Goal: Task Accomplishment & Management: Use online tool/utility

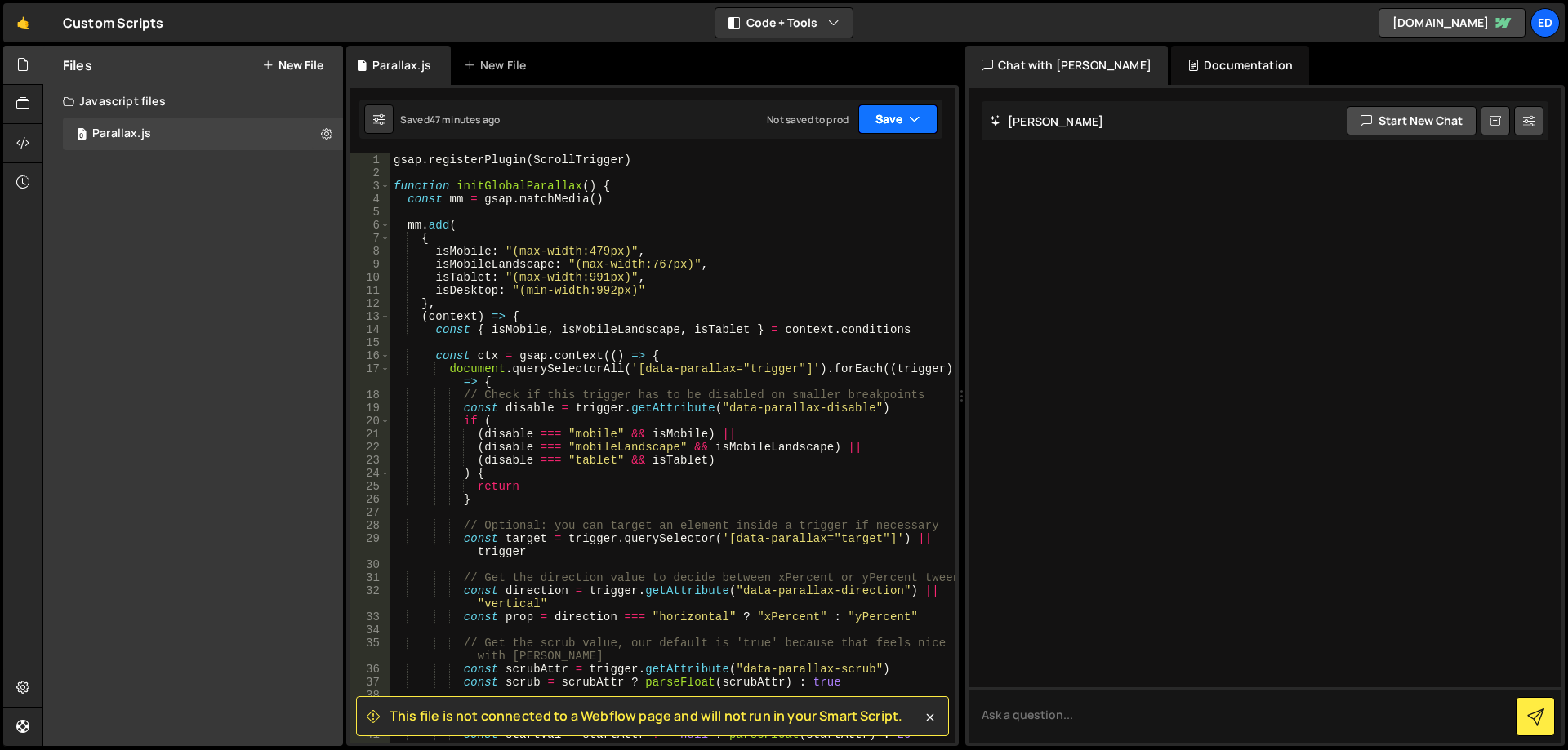
click at [881, 117] on button "Save" at bounding box center [897, 119] width 79 height 30
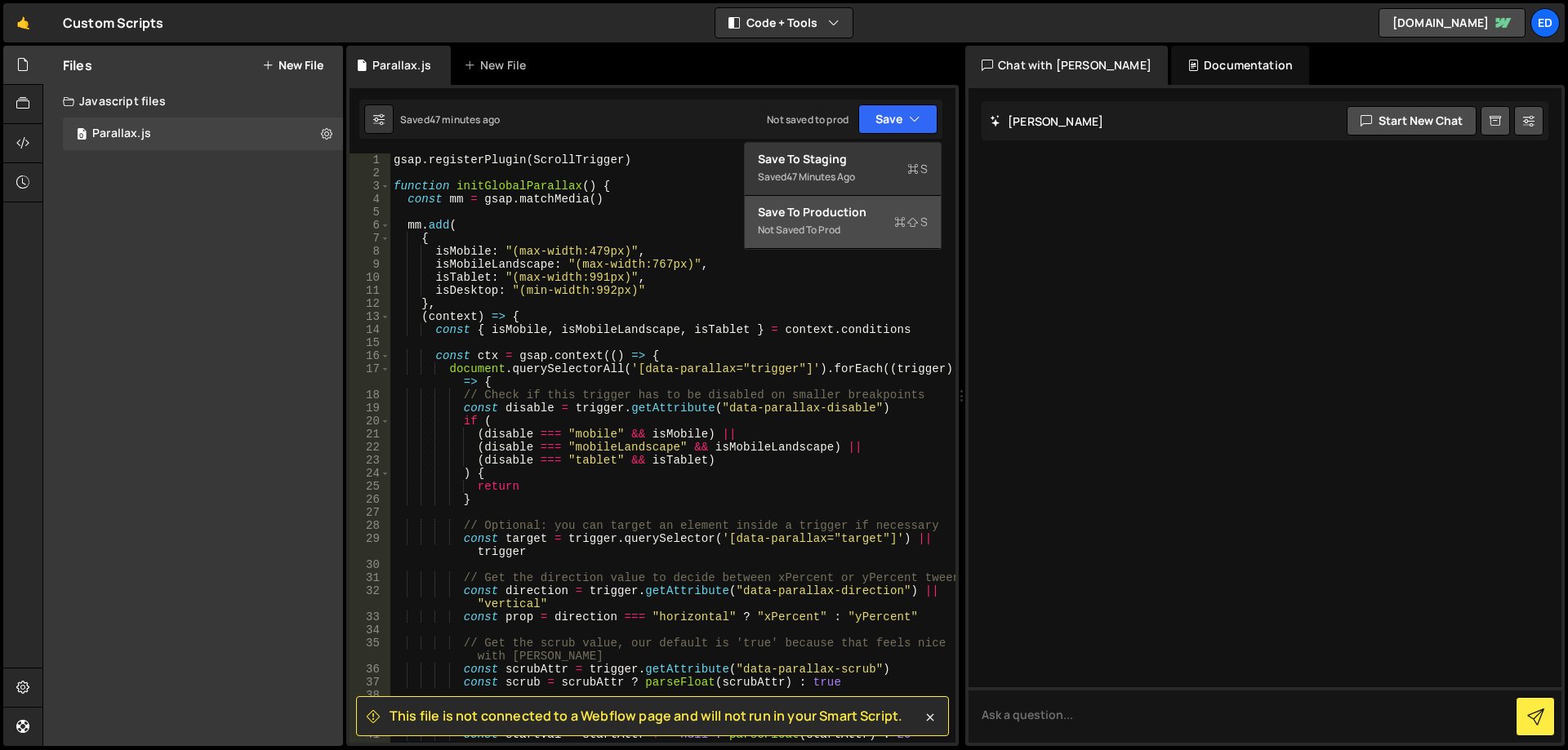
click at [857, 236] on div "Not saved to prod" at bounding box center [842, 230] width 170 height 19
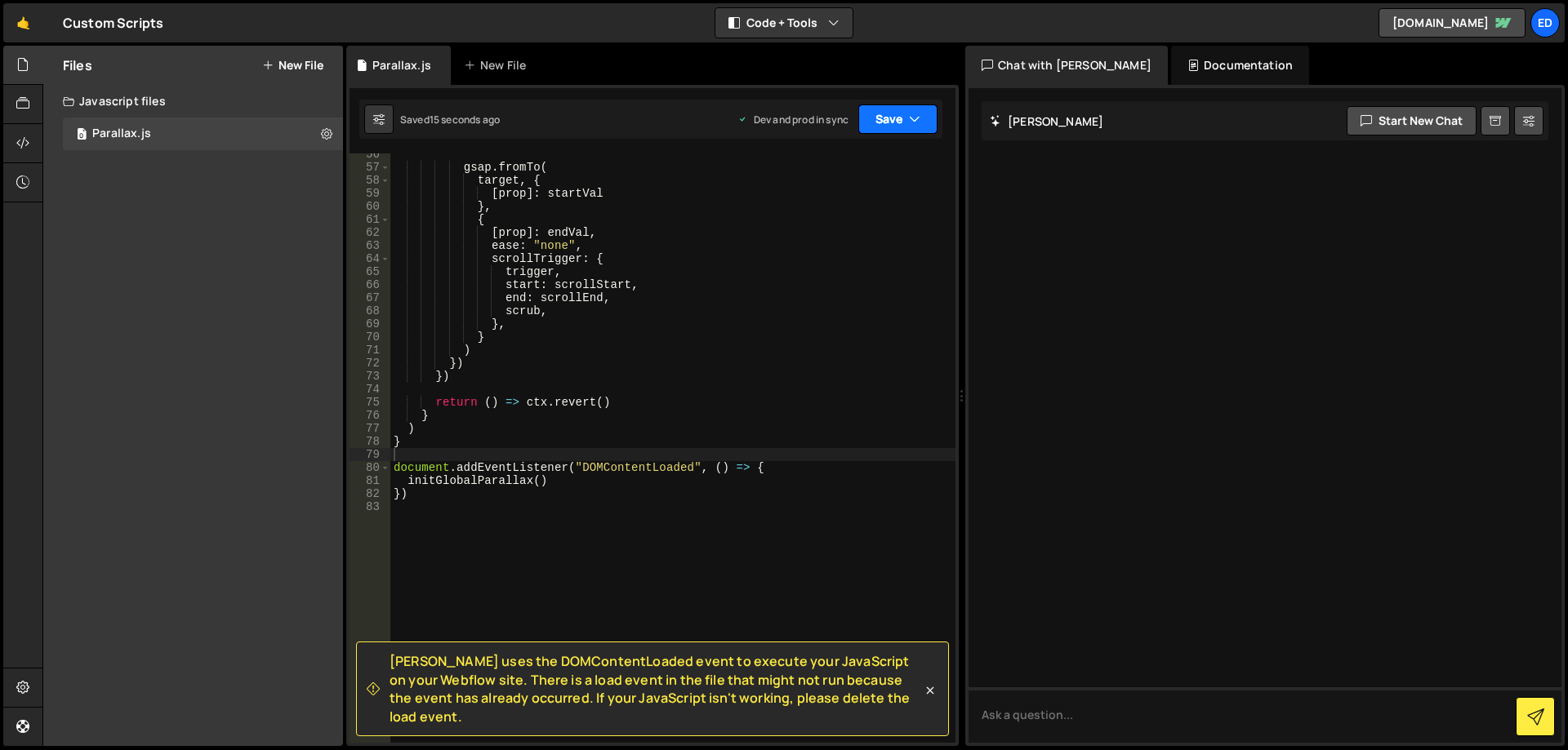
click at [926, 114] on button "Save" at bounding box center [897, 119] width 79 height 30
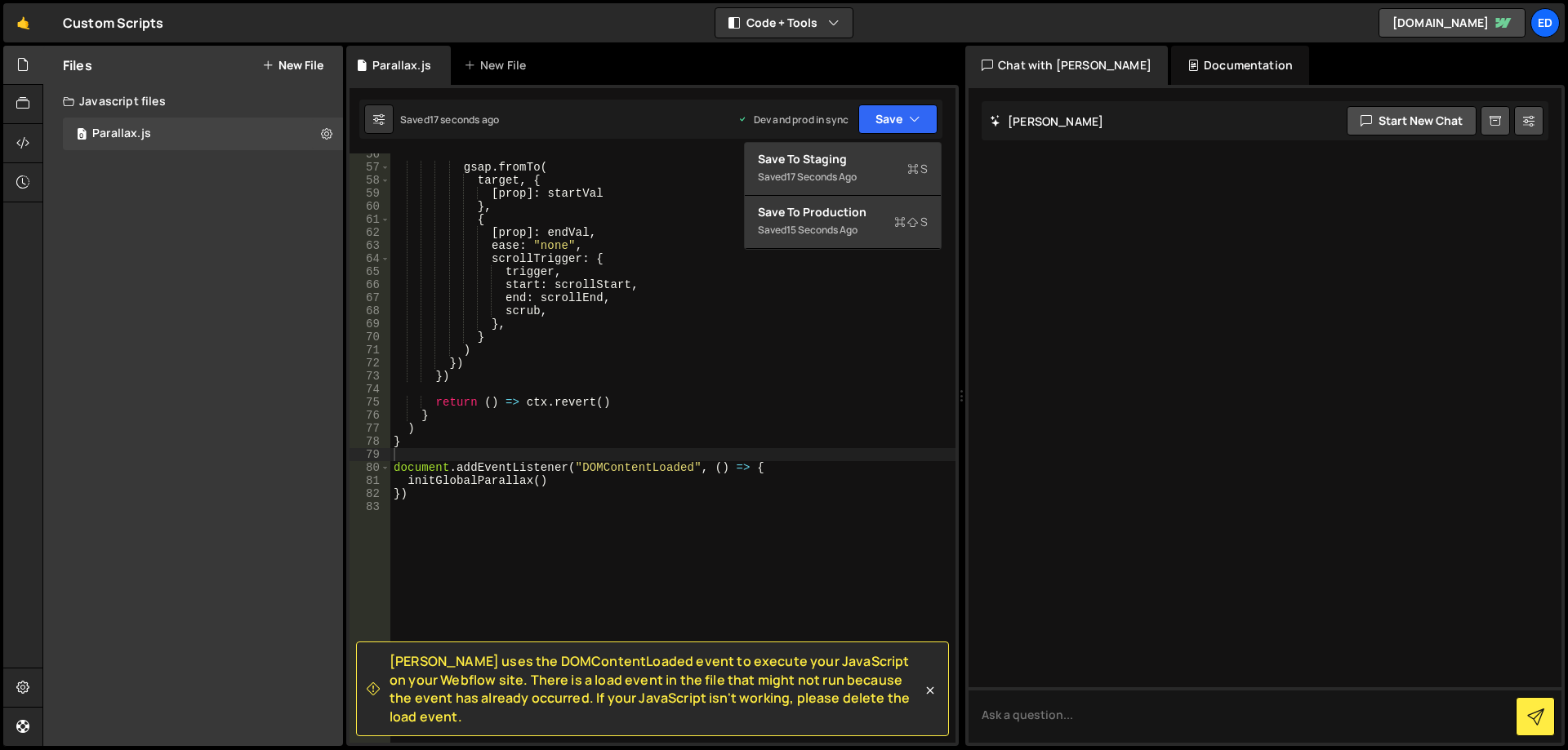
click at [1134, 316] on div at bounding box center [1265, 416] width 592 height 655
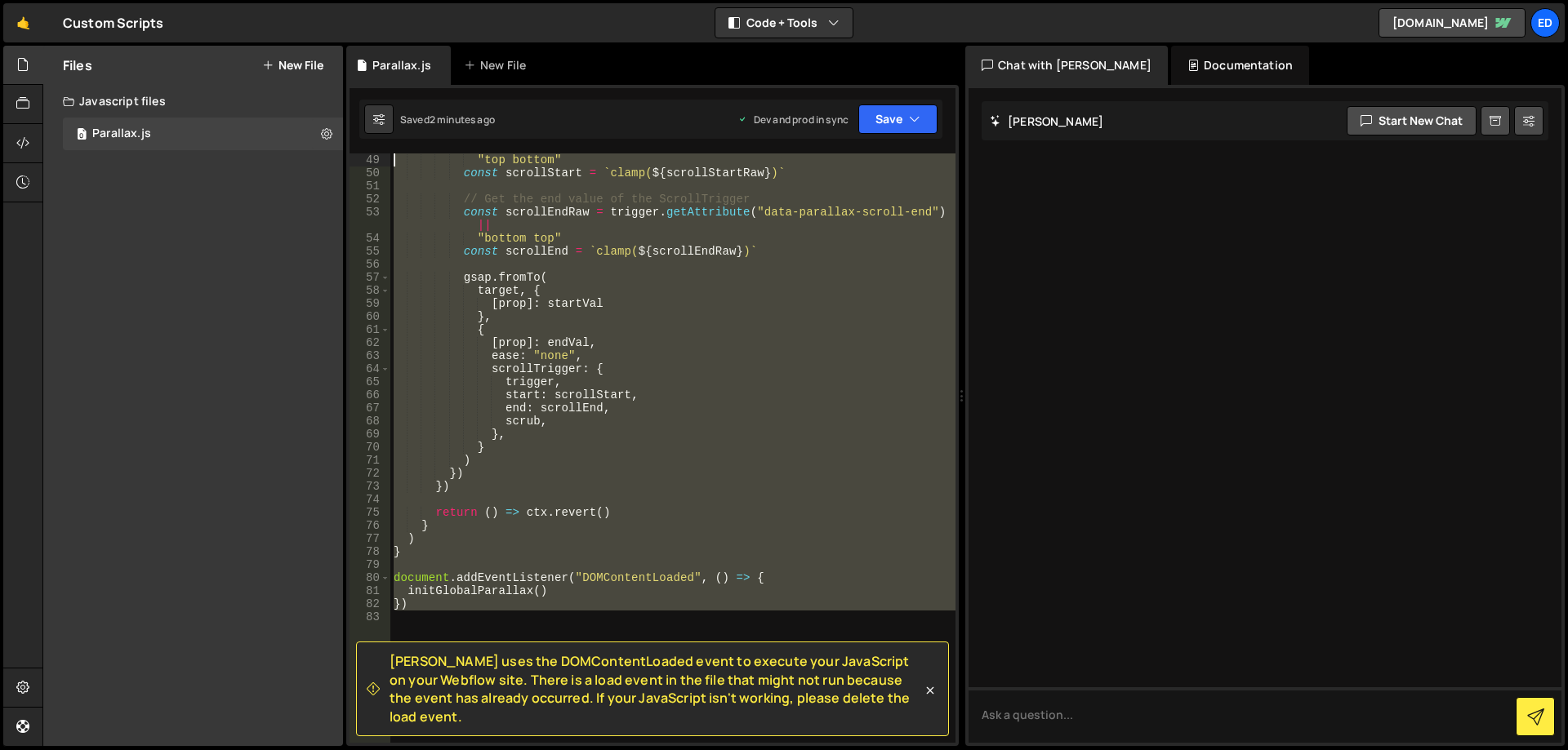
scroll to position [0, 0]
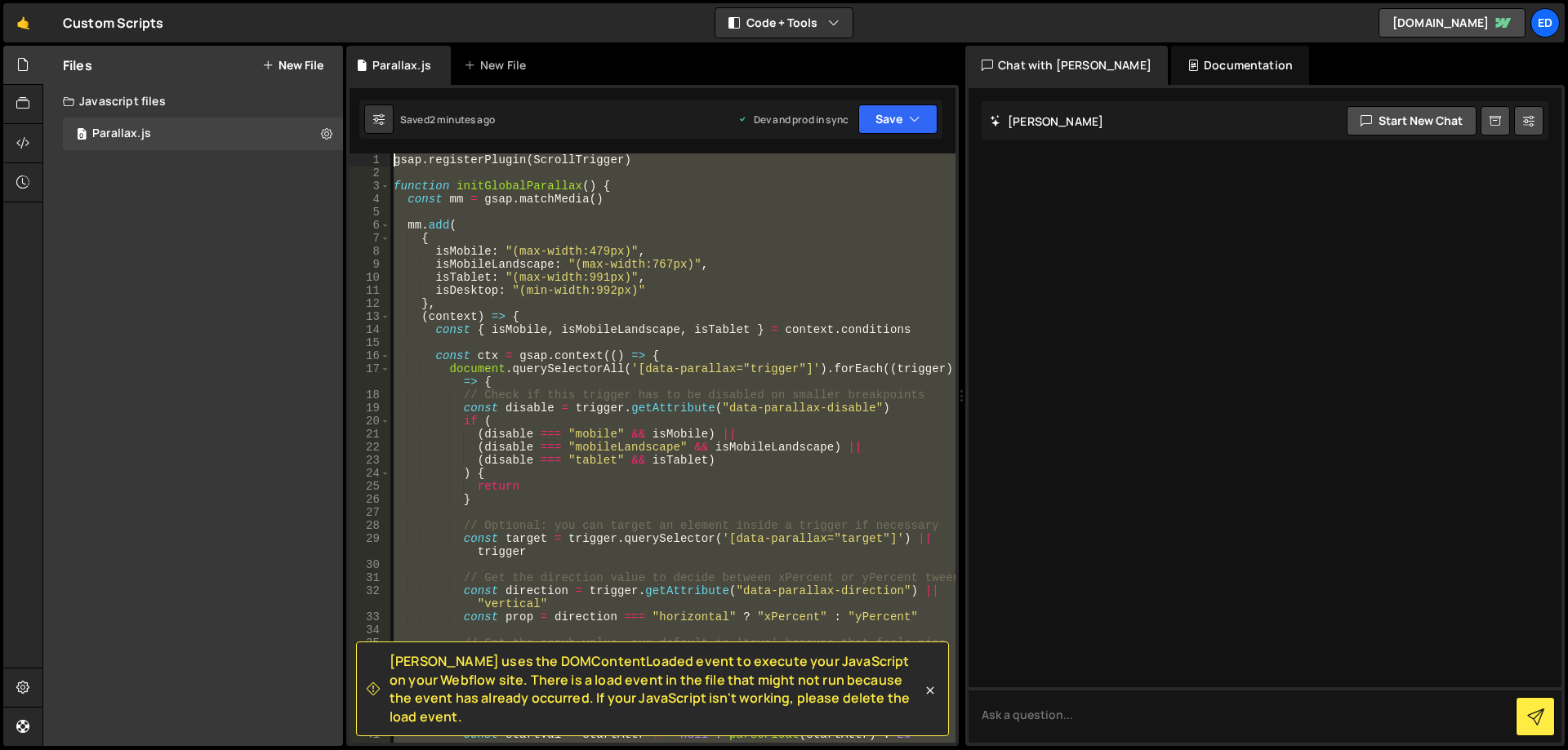
drag, startPoint x: 658, startPoint y: 584, endPoint x: 0, endPoint y: -77, distance: 932.7
click at [390, 153] on div "gsap . registerPlugin ( ScrollTrigger ) function initGlobalParallax ( ) { const…" at bounding box center [672, 448] width 565 height 590
type textarea "gsap.registerPlugin(ScrollTrigger)"
click at [674, 80] on div "Parallax.js New File" at bounding box center [652, 64] width 612 height 39
click at [834, 23] on icon "button" at bounding box center [833, 23] width 11 height 17
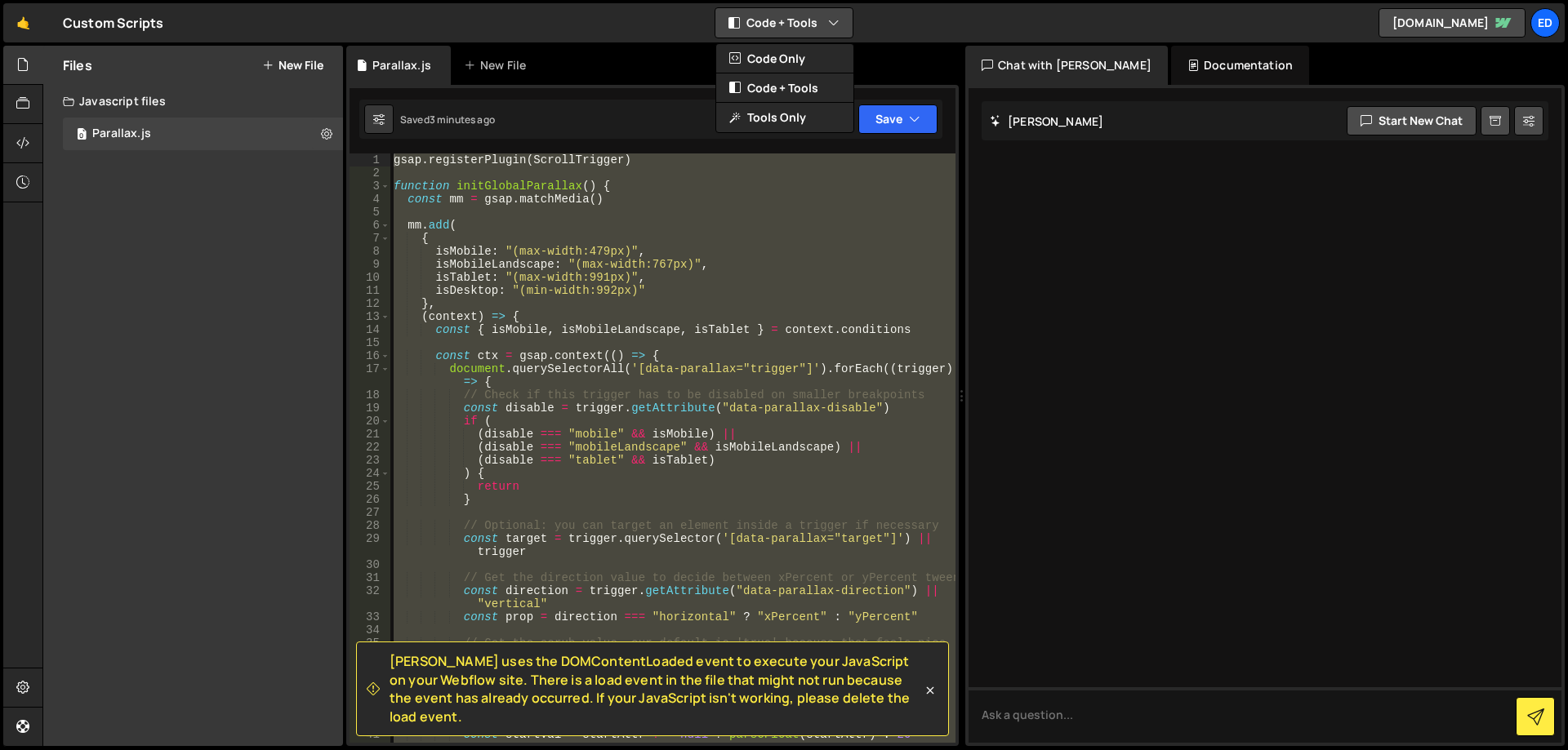
click at [834, 23] on icon "button" at bounding box center [833, 23] width 11 height 17
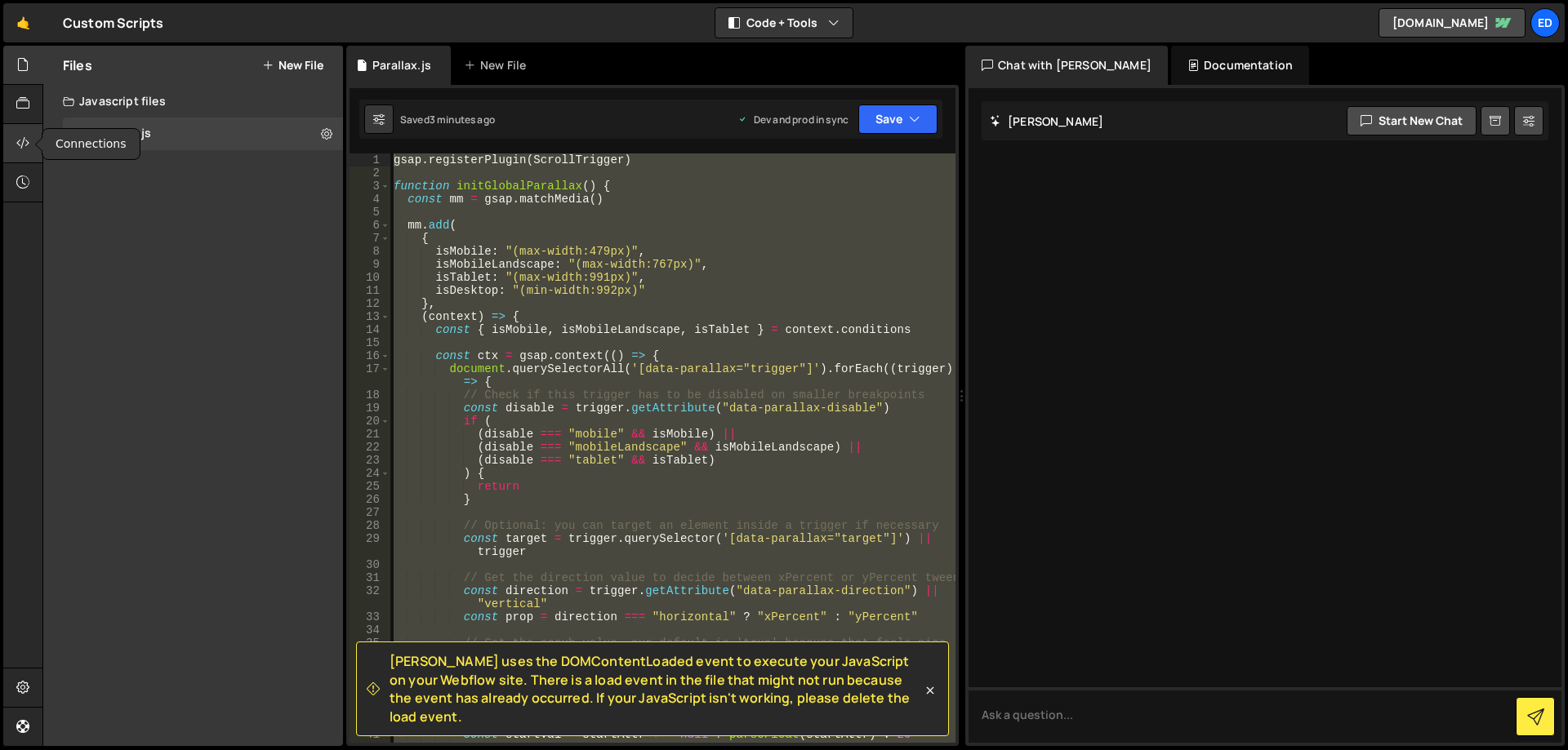
click at [17, 145] on div at bounding box center [24, 143] width 40 height 39
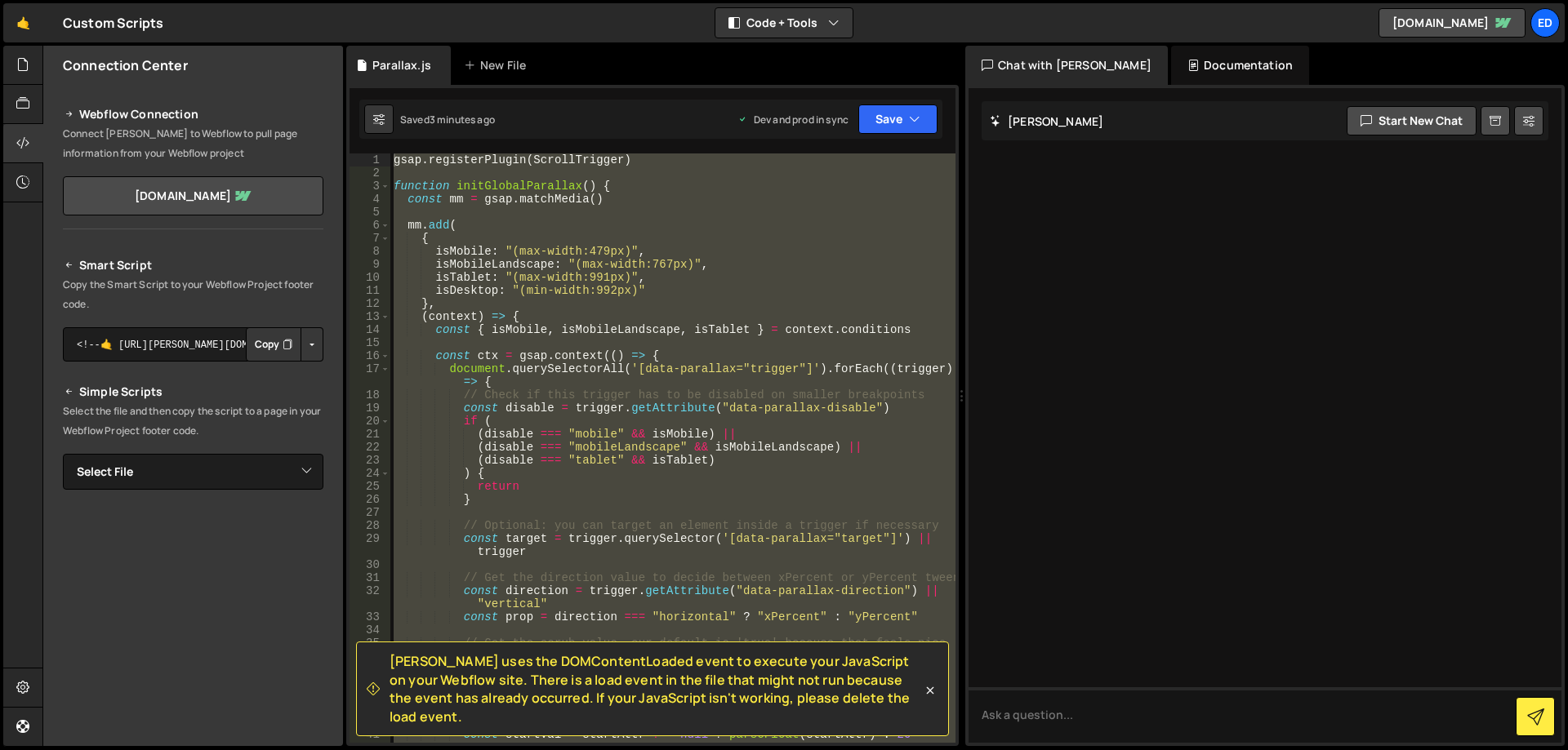
click at [306, 348] on button "Button group with nested dropdown" at bounding box center [312, 344] width 23 height 34
click at [162, 290] on p "Copy the Smart Script to your Webflow Project footer code." at bounding box center [193, 294] width 260 height 39
drag, startPoint x: 70, startPoint y: 281, endPoint x: 202, endPoint y: 307, distance: 134.5
click at [202, 307] on p "Copy the Smart Script to your Webflow Project footer code." at bounding box center [193, 294] width 260 height 39
click at [220, 310] on p "Copy the Smart Script to your Webflow Project footer code." at bounding box center [193, 294] width 260 height 39
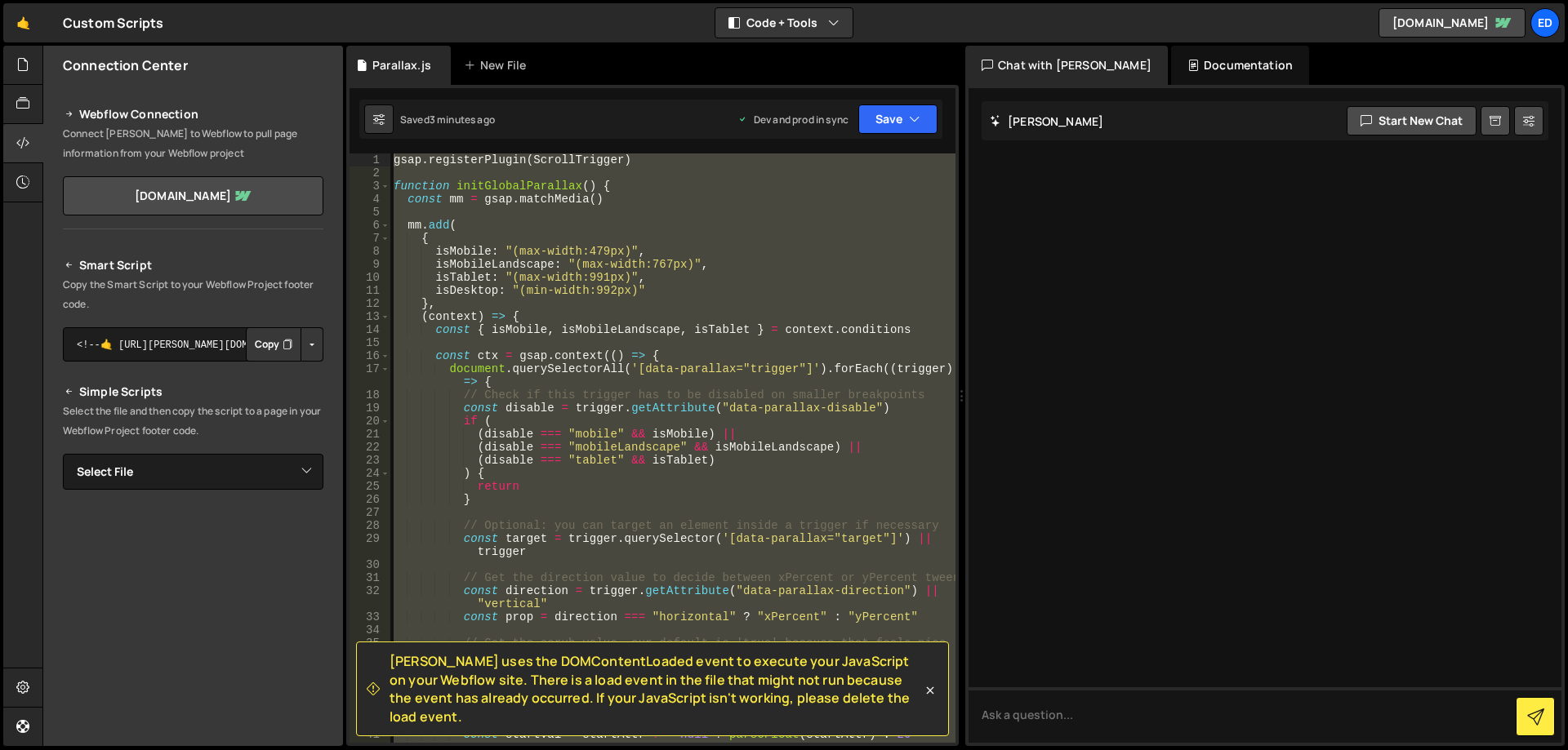
click at [308, 341] on button "Button group with nested dropdown" at bounding box center [312, 344] width 23 height 34
click at [274, 401] on link "Copy Production Script" at bounding box center [243, 398] width 160 height 23
click at [63, 454] on select "Select File Parallax.js" at bounding box center [193, 471] width 260 height 36
select select "45665"
click option "Parallax.js" at bounding box center [0, 0] width 0 height 0
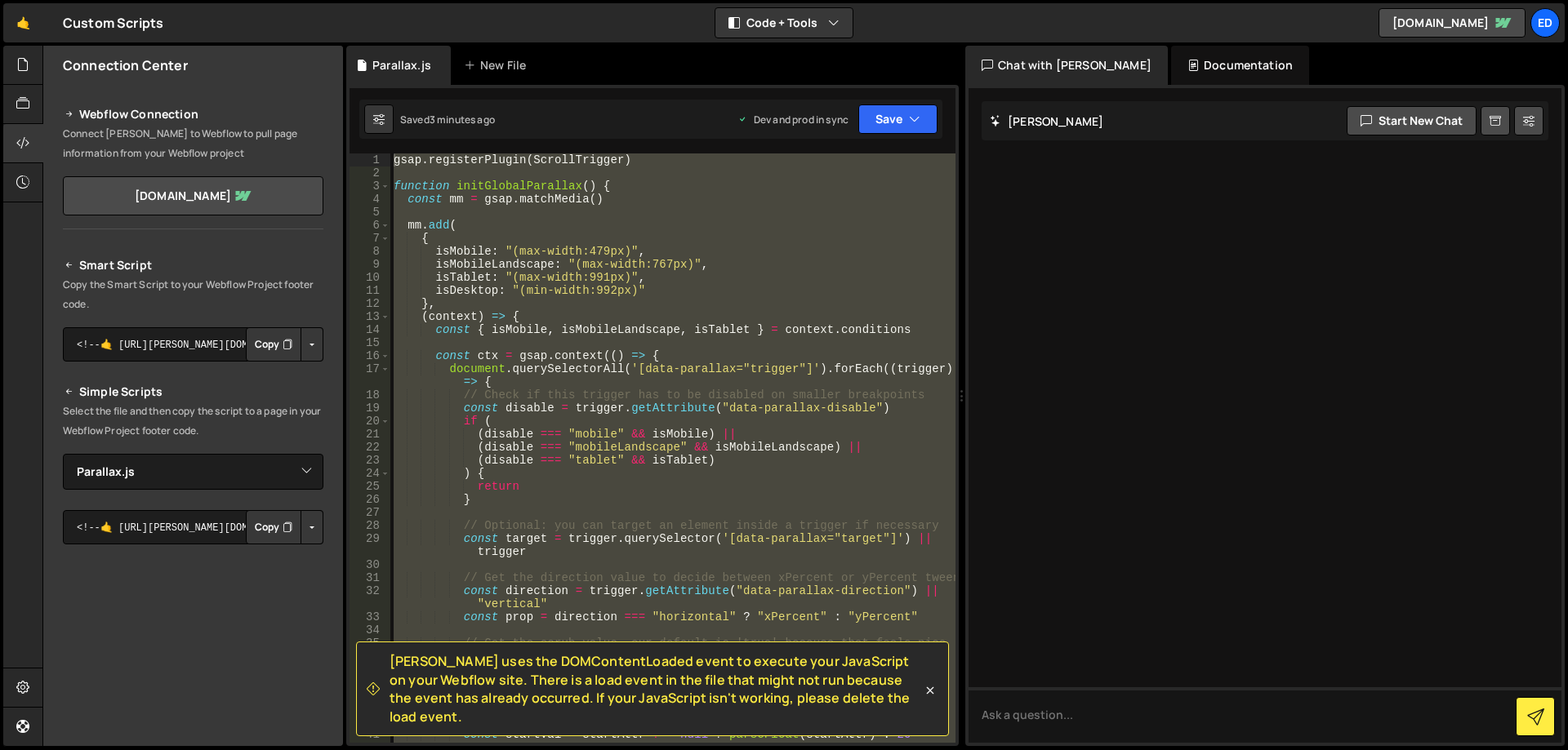
click at [309, 535] on button "Button group with nested dropdown" at bounding box center [312, 527] width 23 height 34
click at [274, 564] on link "Copy Staging js" at bounding box center [255, 558] width 136 height 23
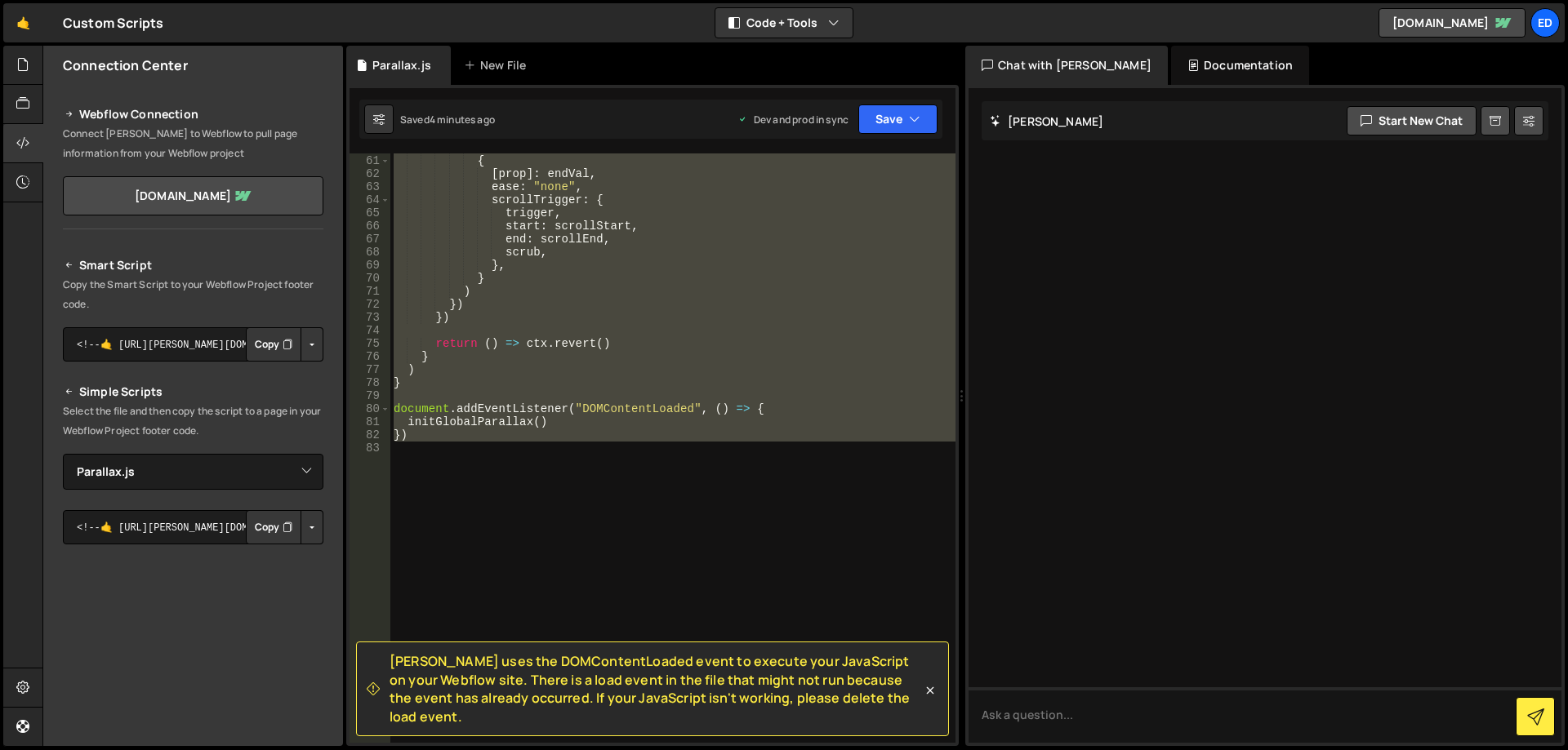
click at [541, 463] on div "} , { [ prop ] : endVal , ease : "none" , scrollTrigger : { trigger , start : s…" at bounding box center [672, 448] width 565 height 590
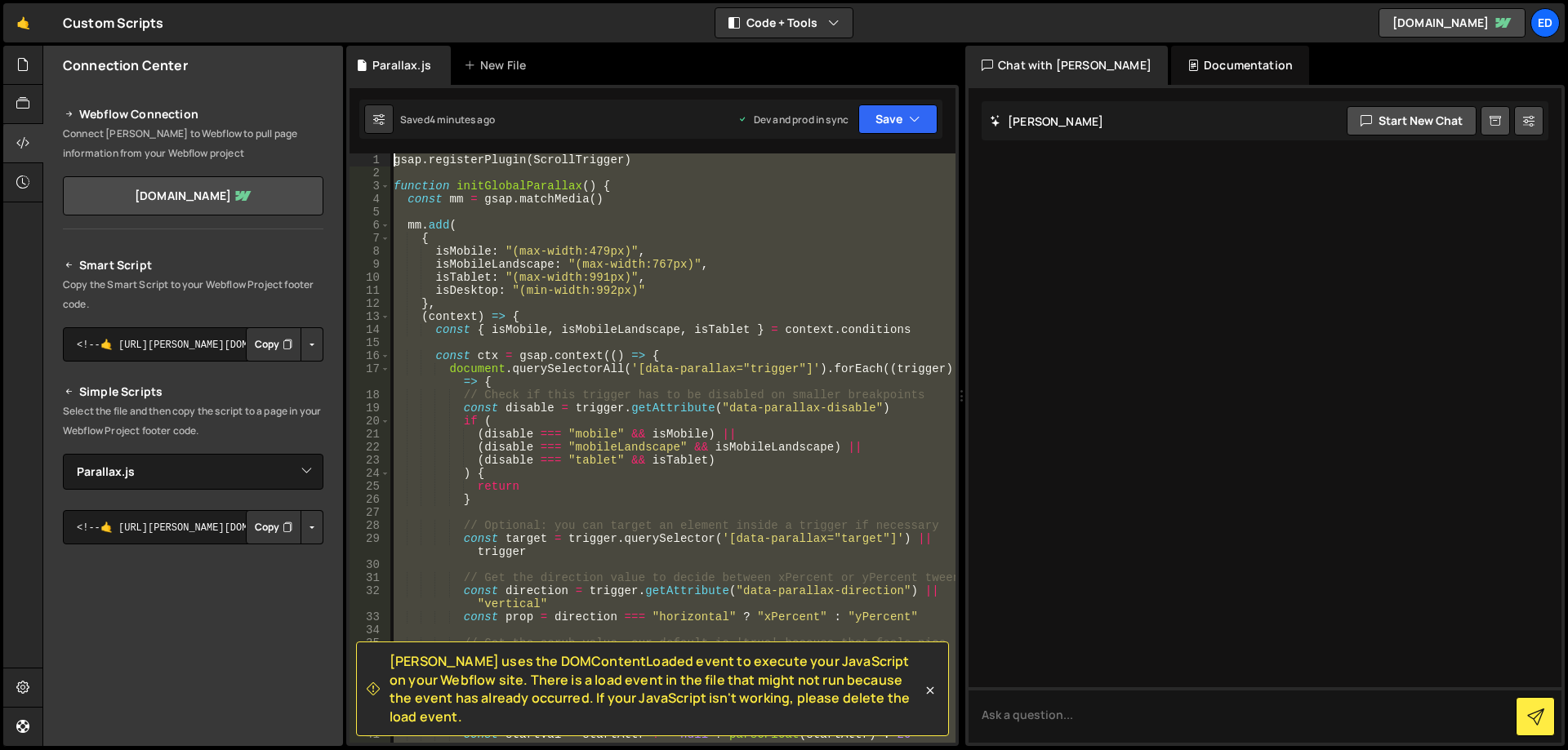
drag, startPoint x: 544, startPoint y: 494, endPoint x: 0, endPoint y: -92, distance: 799.6
click at [390, 153] on div "gsap . registerPlugin ( ScrollTrigger ) function initGlobalParallax ( ) { const…" at bounding box center [672, 448] width 565 height 590
paste textarea "initGlobalParallax();"
type textarea "initGlobalParallax();"
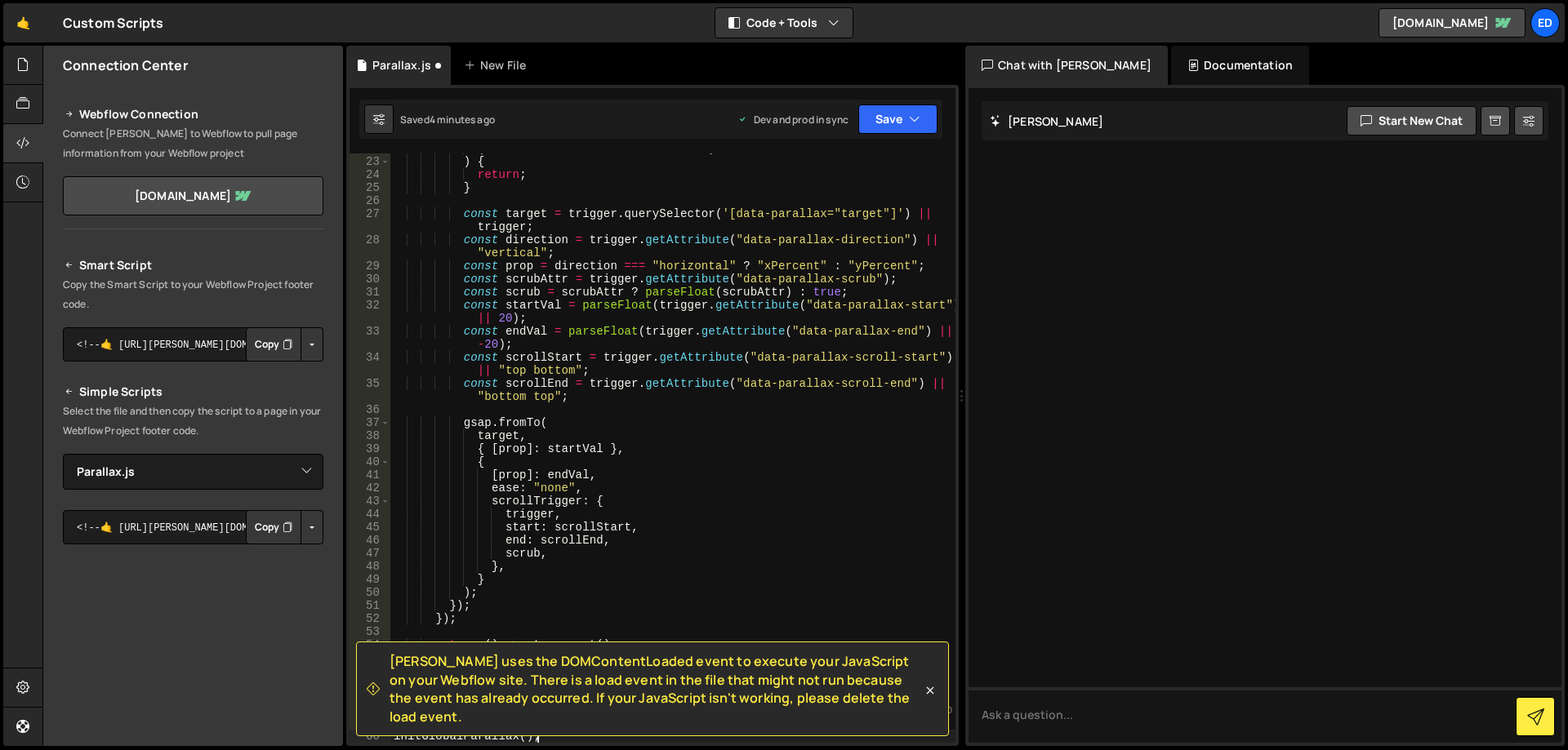
scroll to position [299, 0]
click at [896, 124] on button "Save" at bounding box center [897, 119] width 79 height 30
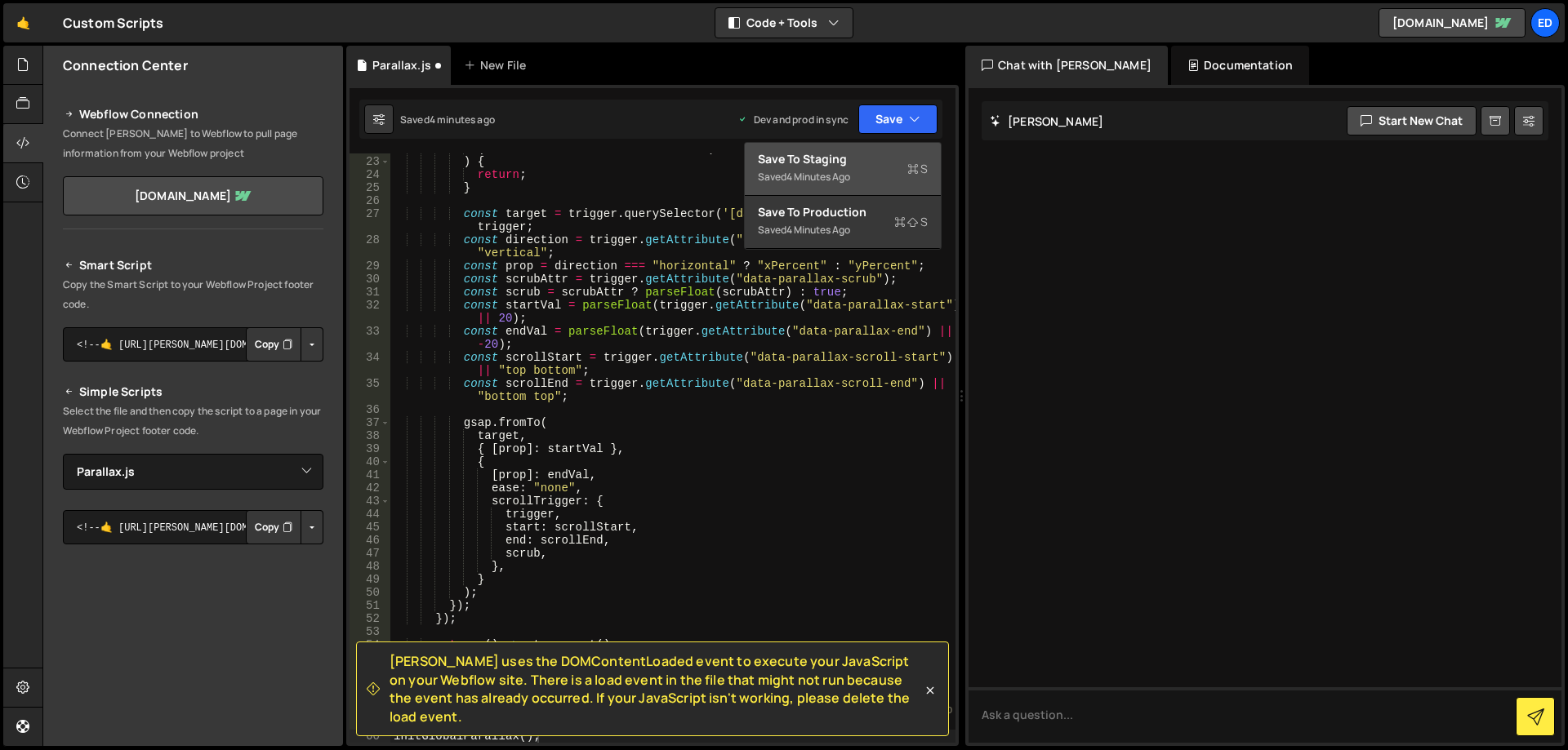
click at [836, 176] on div "4 minutes ago" at bounding box center [818, 177] width 64 height 14
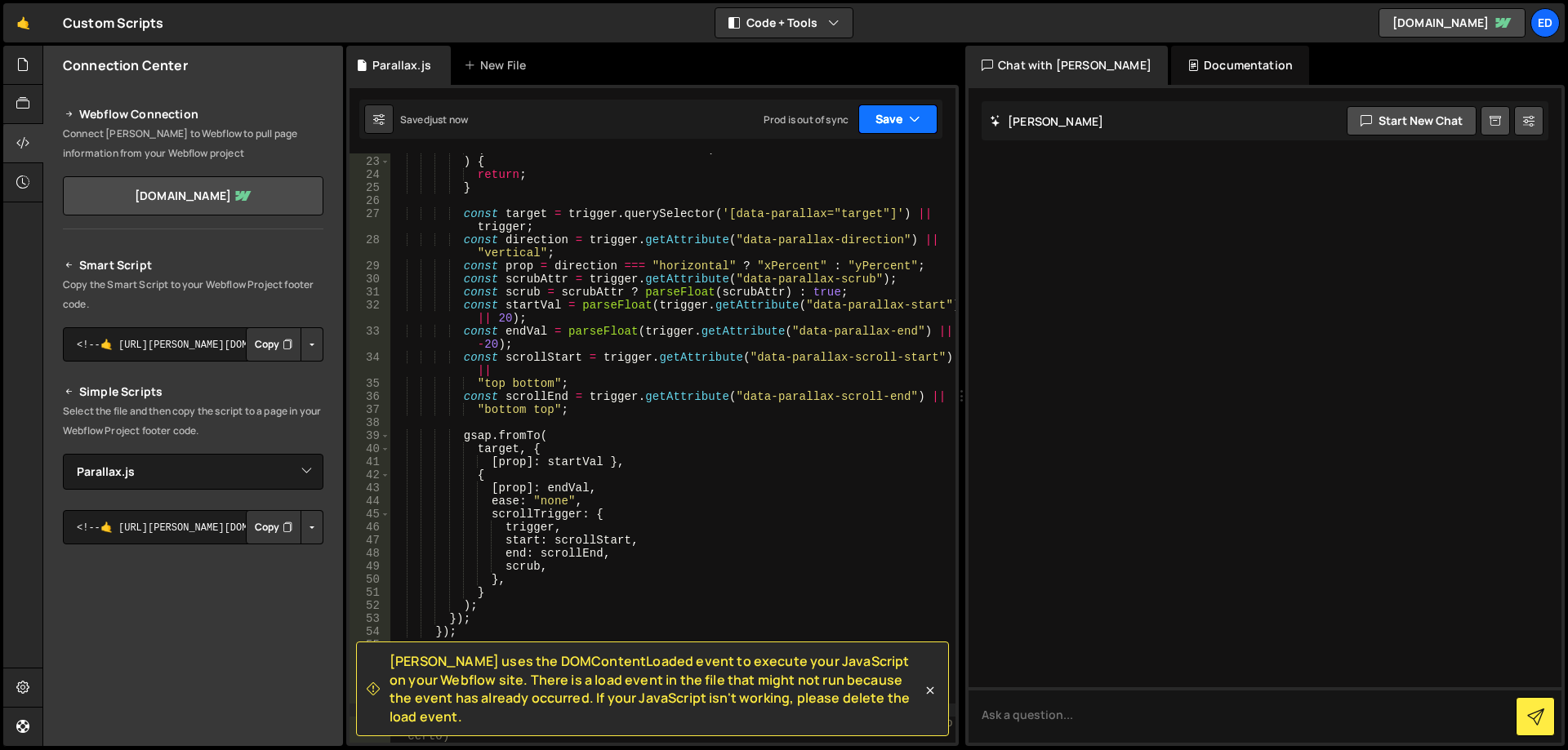
click at [892, 128] on button "Save" at bounding box center [897, 119] width 79 height 30
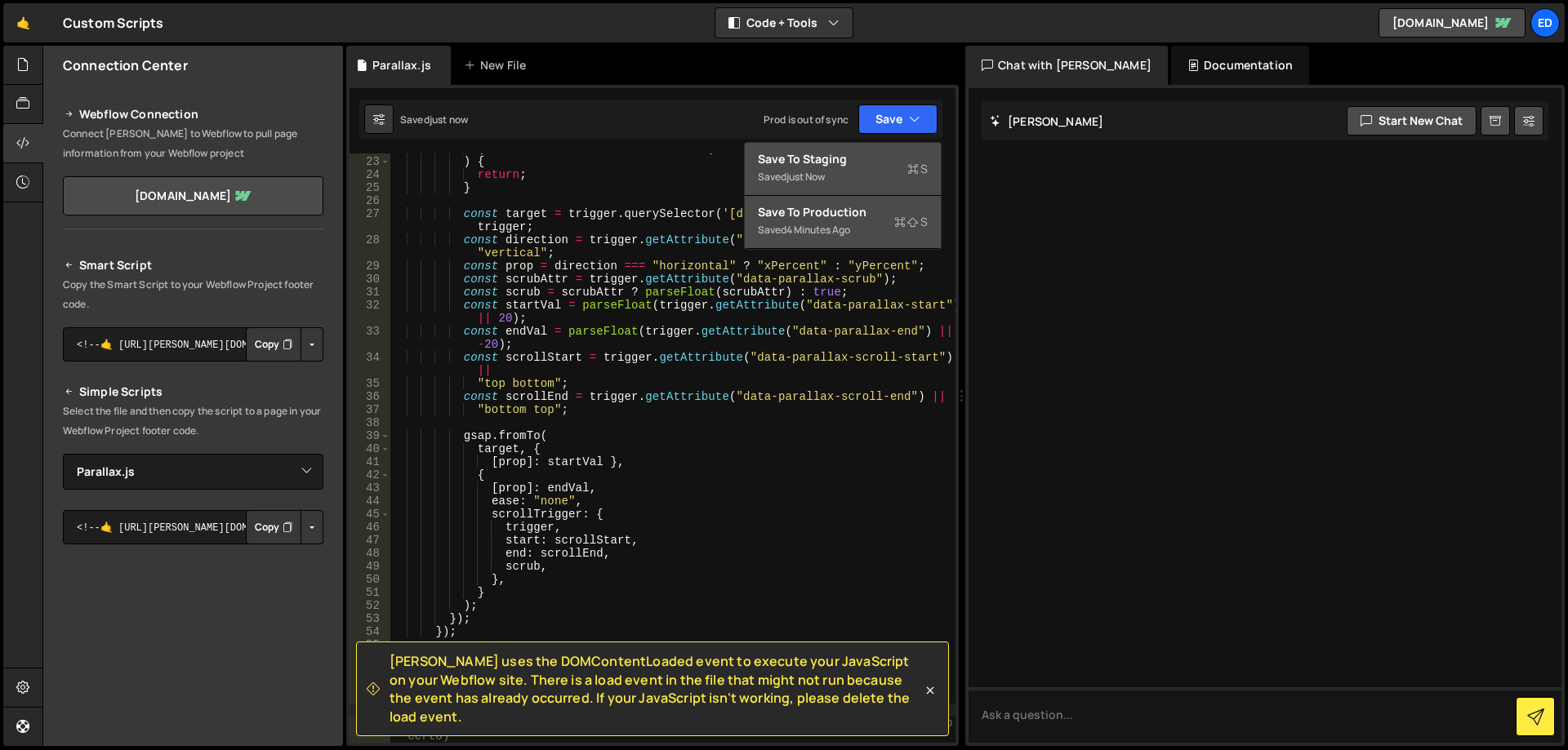
click at [850, 231] on div "4 minutes ago" at bounding box center [818, 230] width 64 height 14
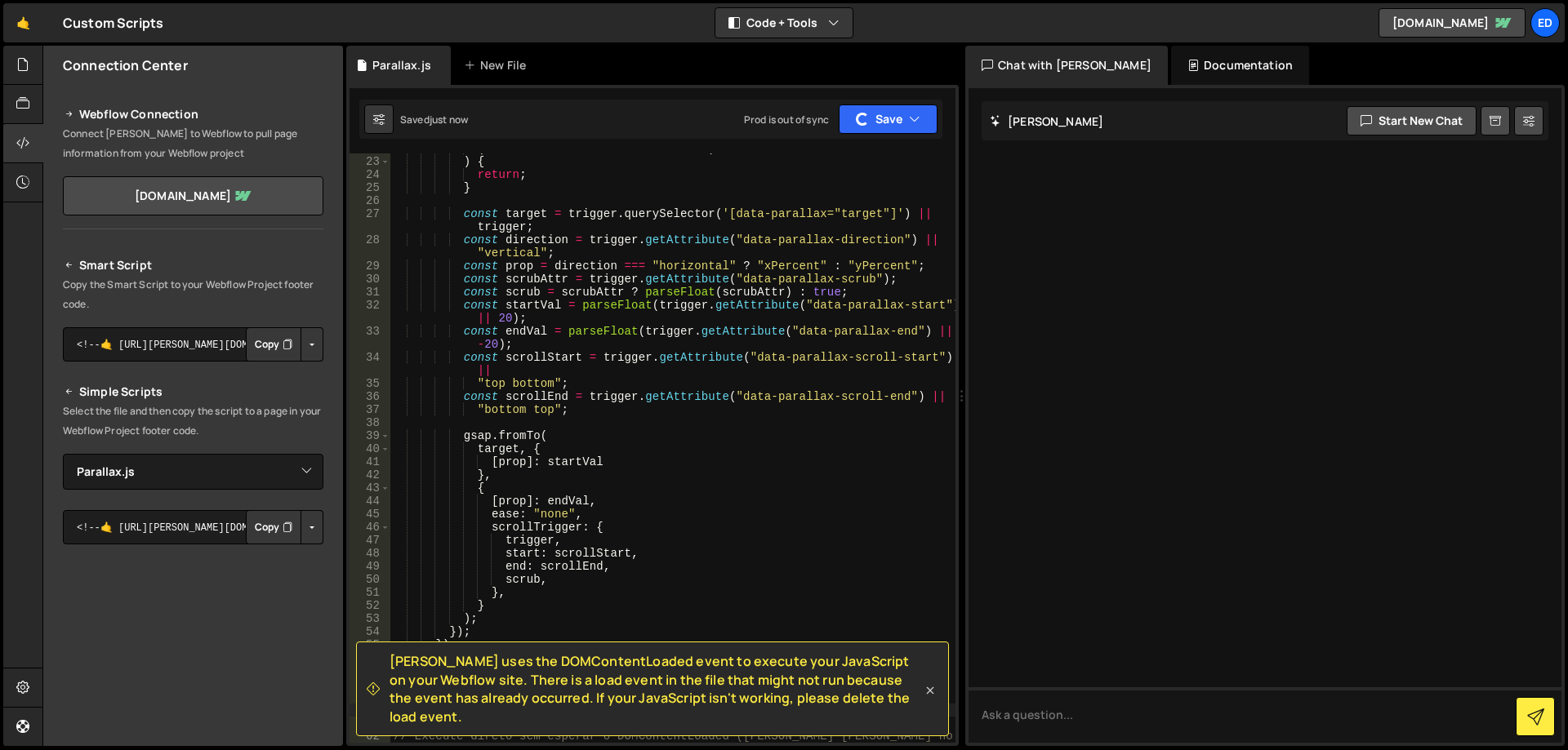
click at [933, 699] on icon at bounding box center [929, 691] width 17 height 17
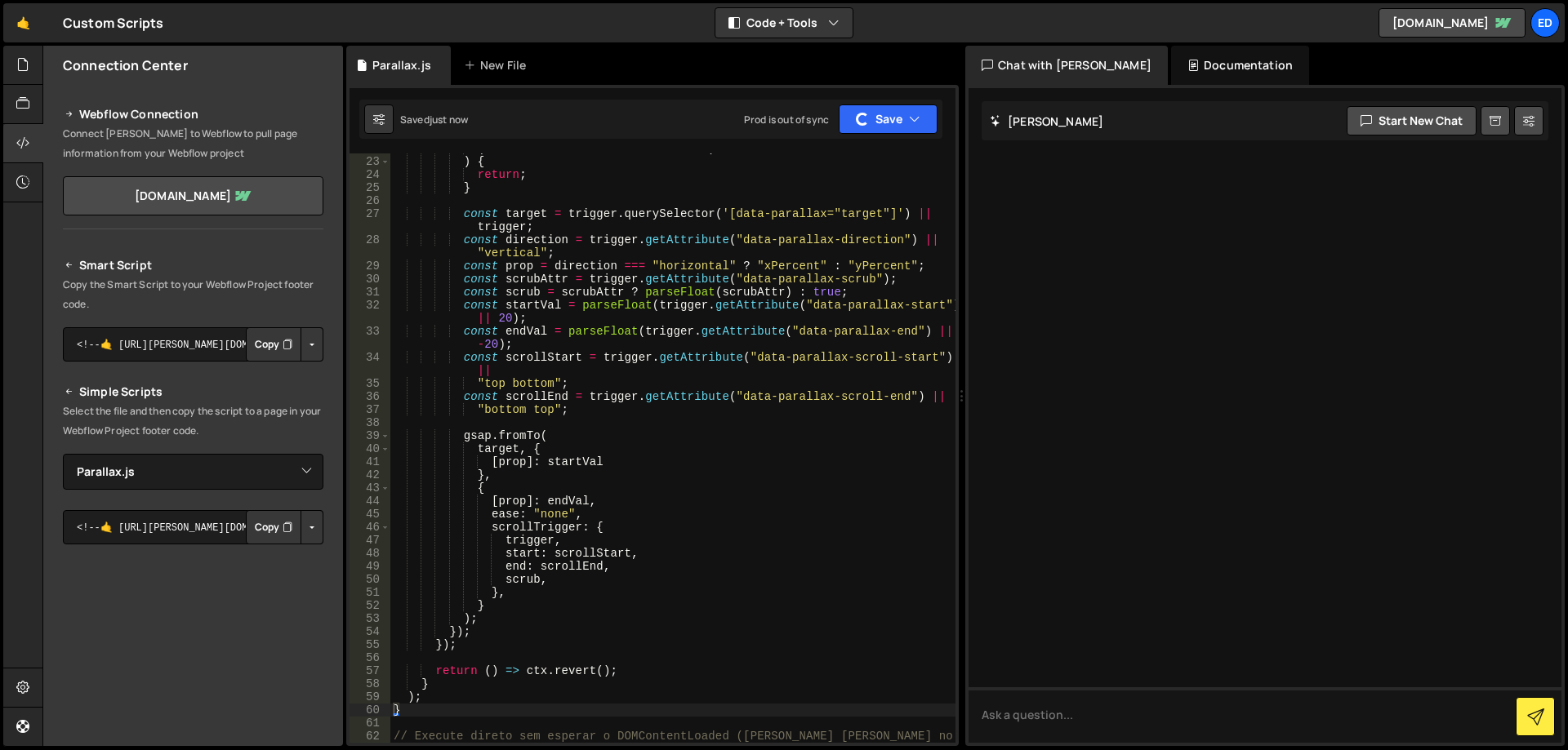
scroll to position [549, 0]
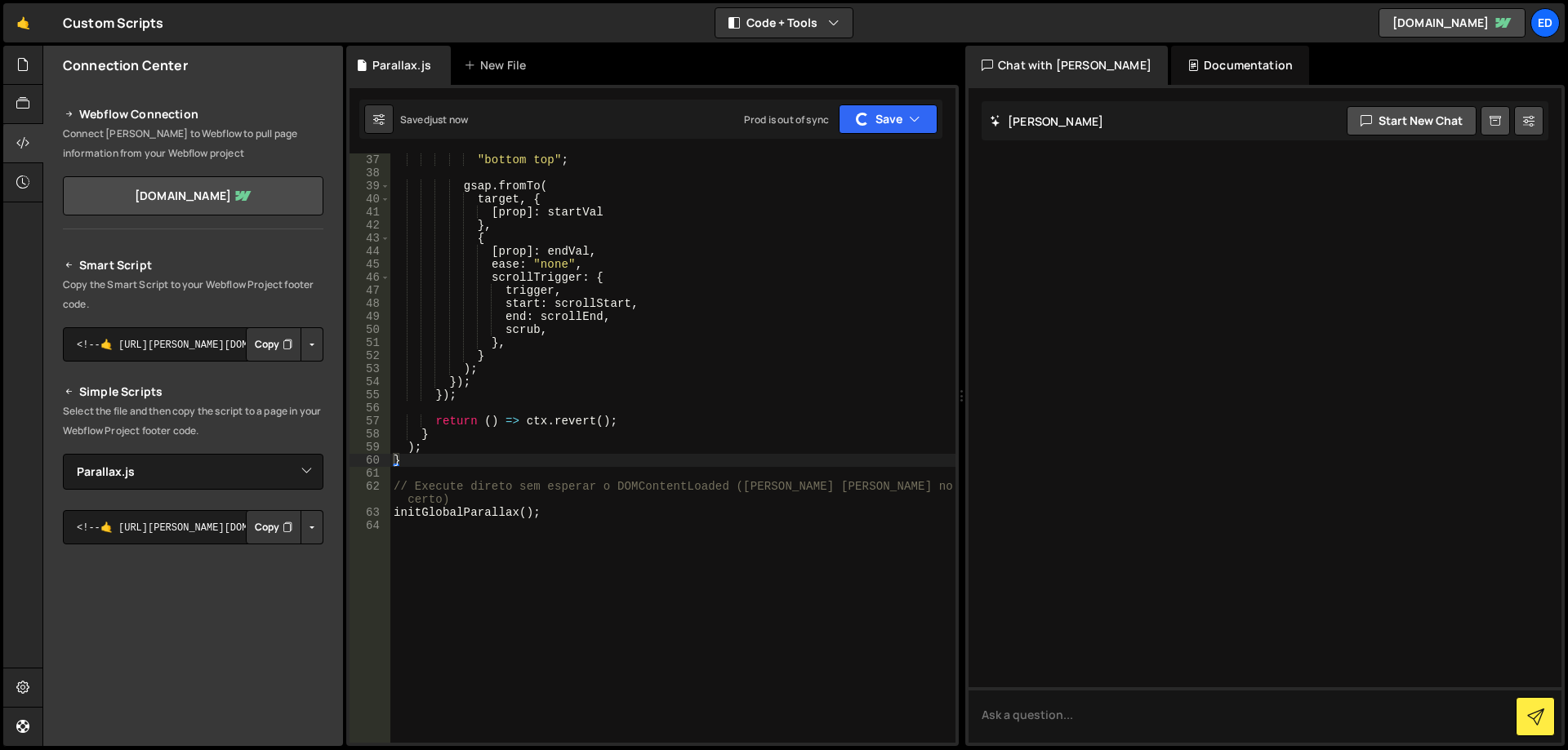
click at [607, 530] on div ""bottom top" ; gsap . fromTo ( target , { [ prop ] : startVal } , { [ prop ] : …" at bounding box center [672, 461] width 565 height 616
